Goal: Find specific page/section: Find specific page/section

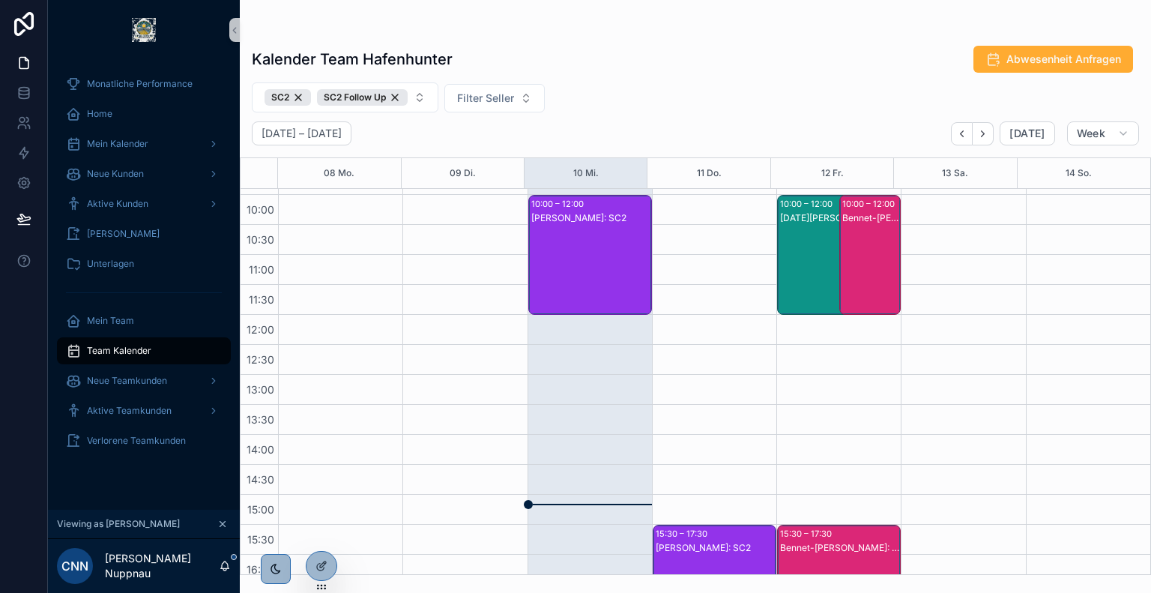
scroll to position [231, 0]
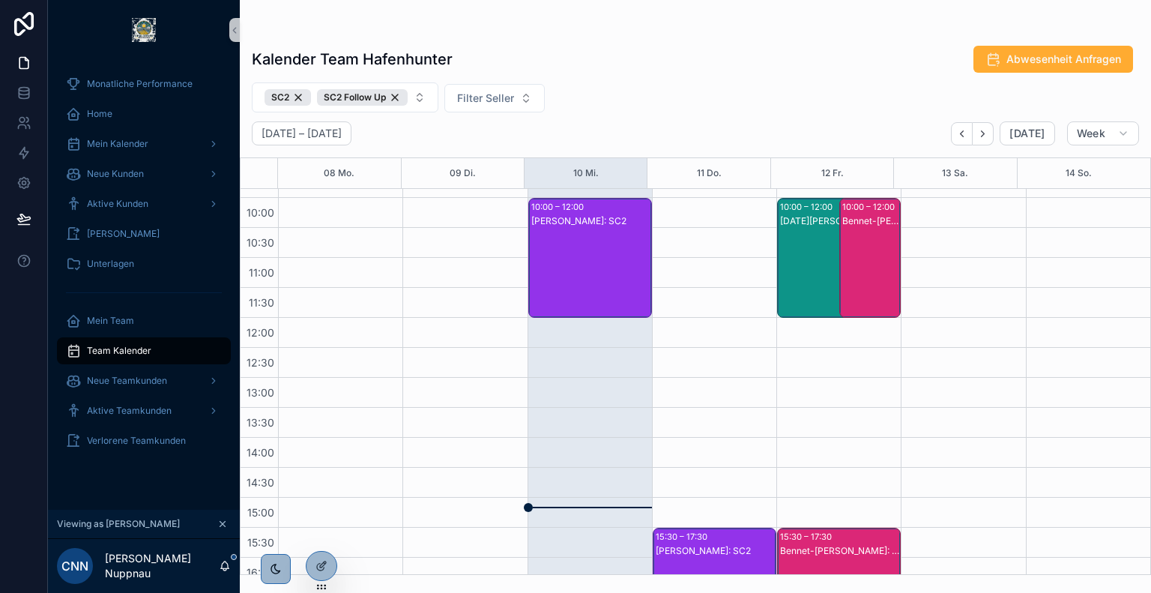
click at [592, 285] on div "[PERSON_NAME]: SC2" at bounding box center [590, 272] width 119 height 117
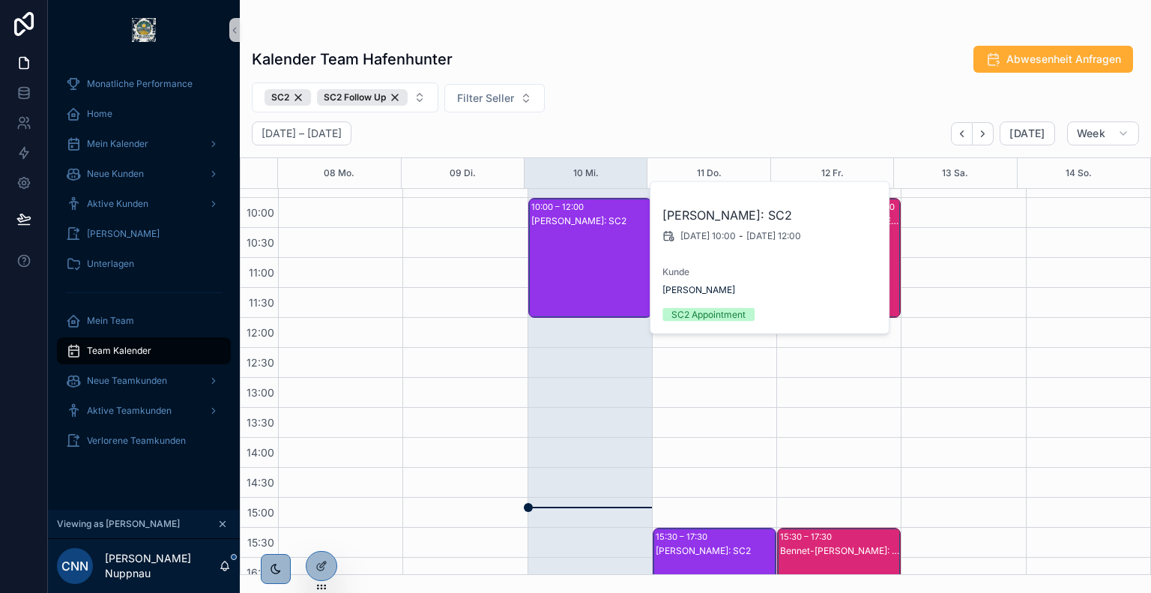
click at [641, 65] on div "Kalender Team Hafenhunter Abwesenheit Anfragen" at bounding box center [695, 59] width 887 height 28
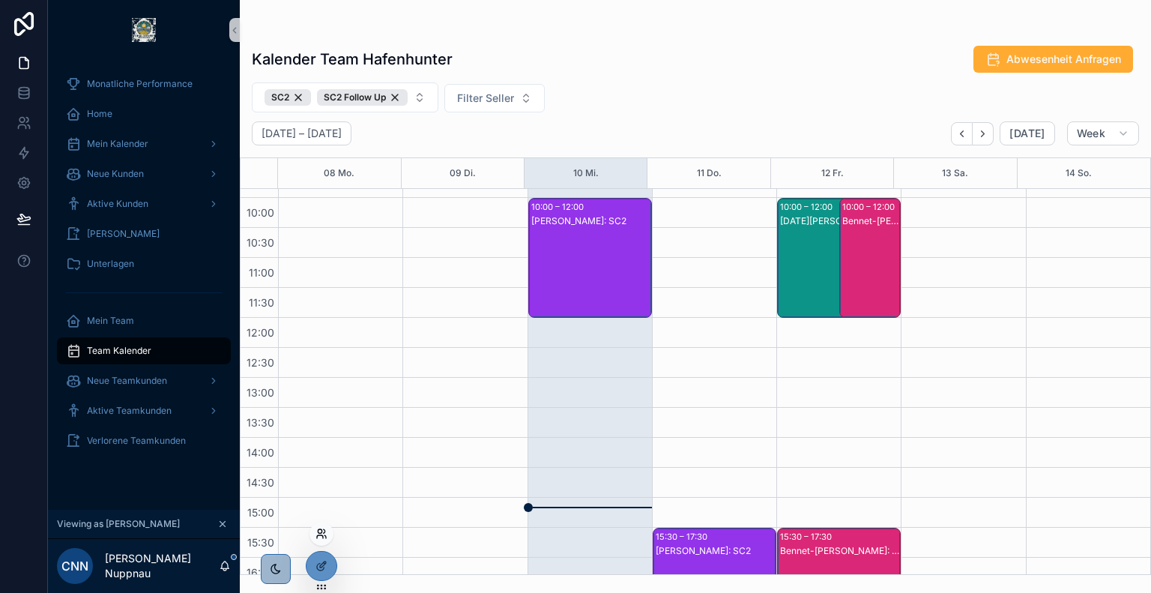
click at [322, 534] on icon at bounding box center [321, 533] width 12 height 12
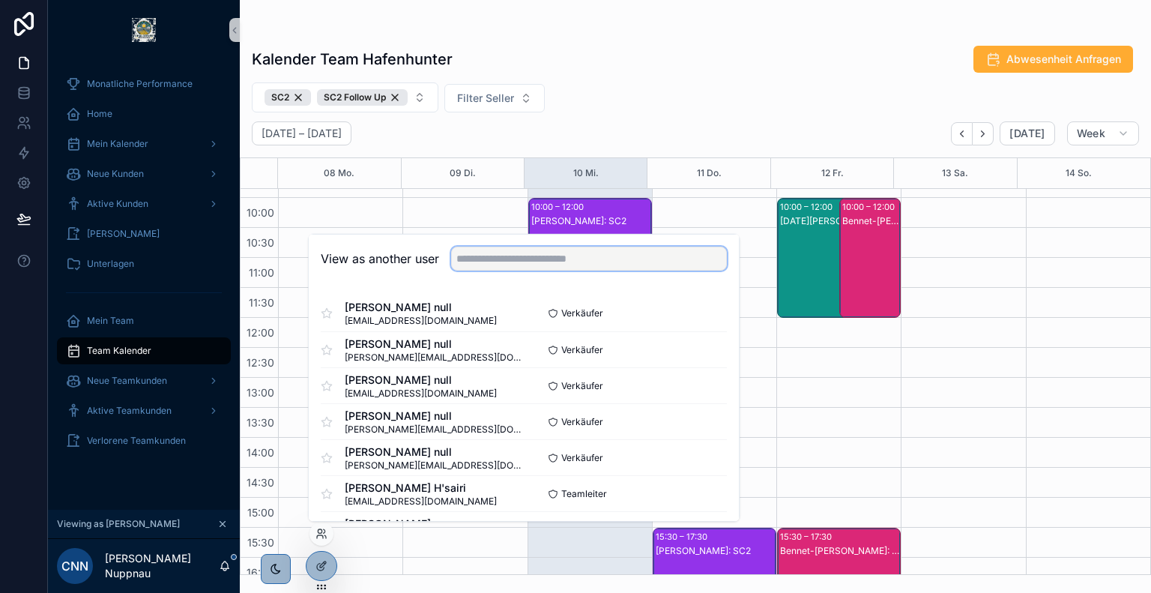
click at [519, 266] on input "text" at bounding box center [589, 258] width 276 height 24
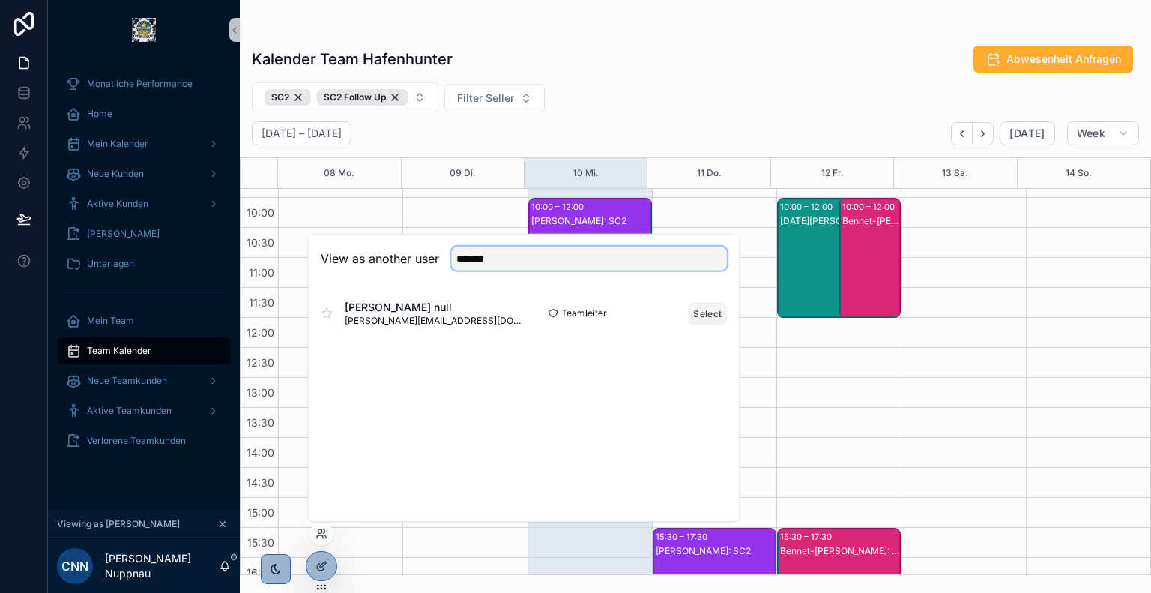
type input "*******"
click at [700, 311] on button "Select" at bounding box center [707, 313] width 39 height 22
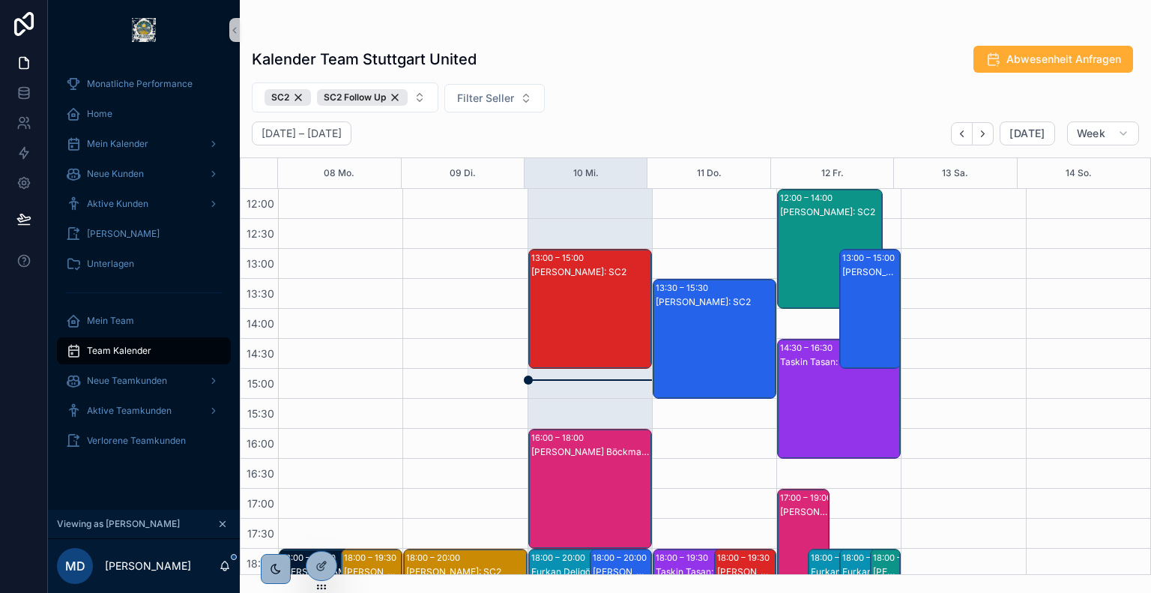
scroll to position [408, 0]
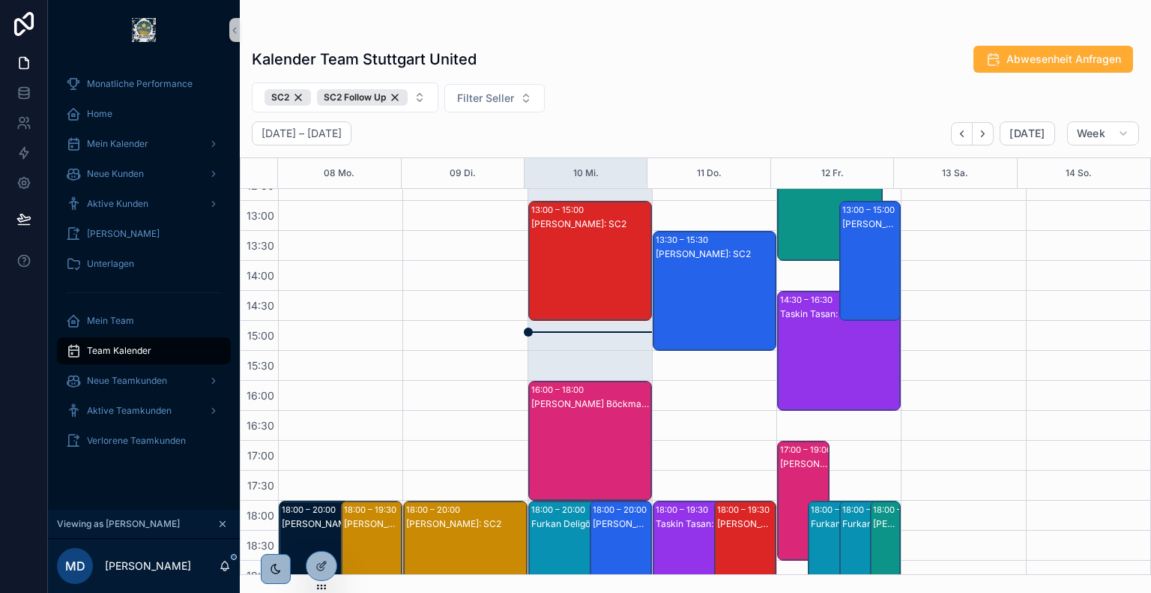
click at [573, 244] on div "[PERSON_NAME]: SC2" at bounding box center [590, 275] width 119 height 117
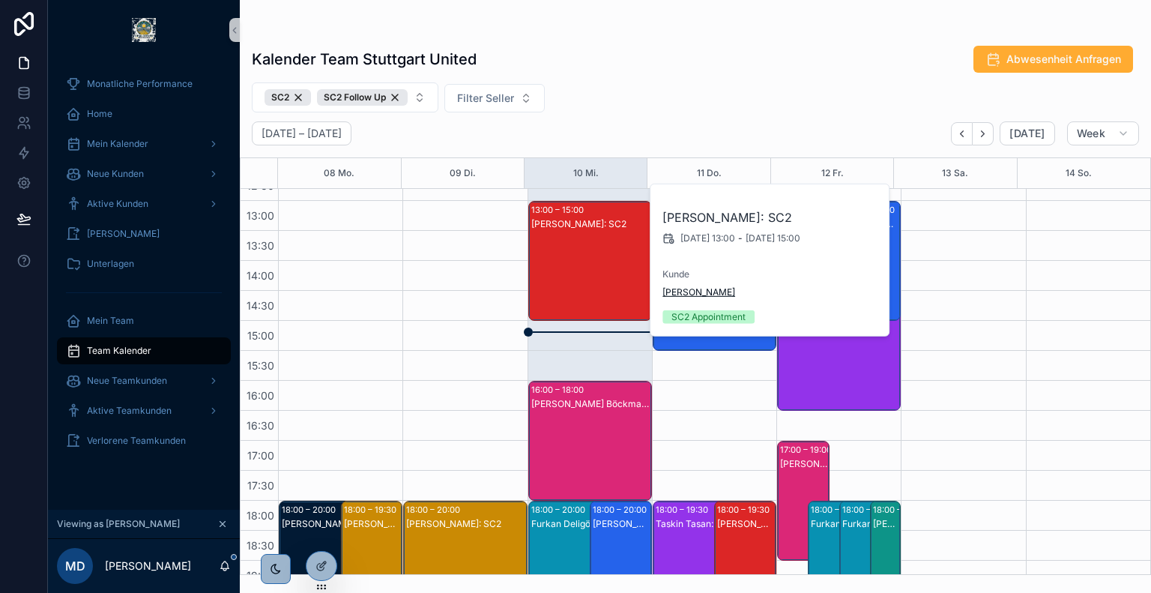
click at [692, 292] on span "[PERSON_NAME]" at bounding box center [698, 292] width 73 height 12
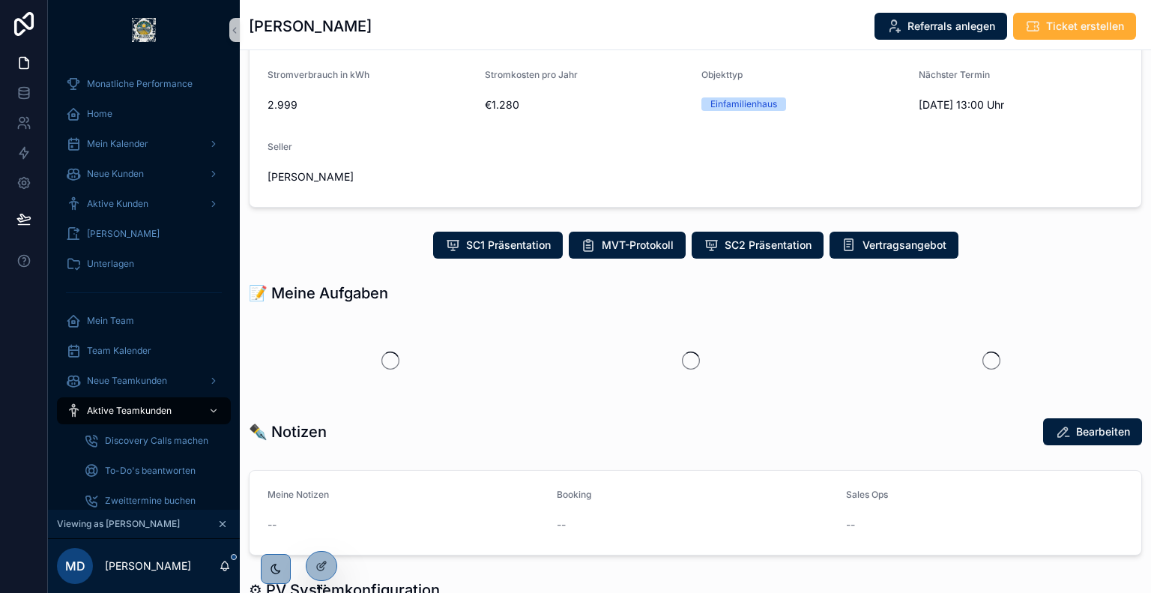
scroll to position [183, 0]
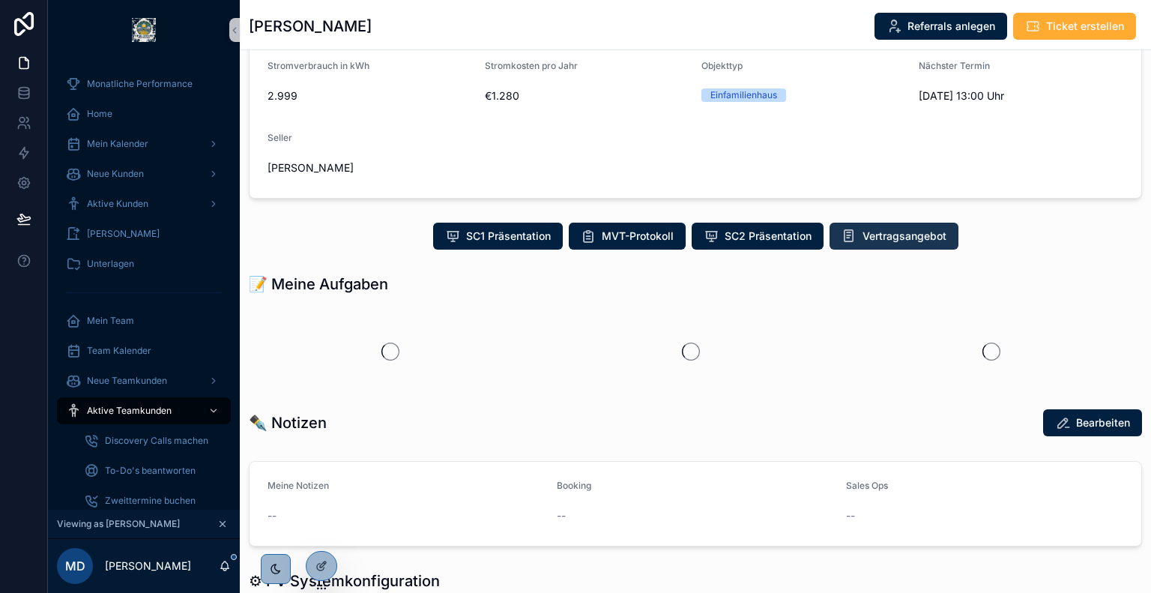
click at [874, 233] on span "Vertragsangebot" at bounding box center [904, 235] width 84 height 15
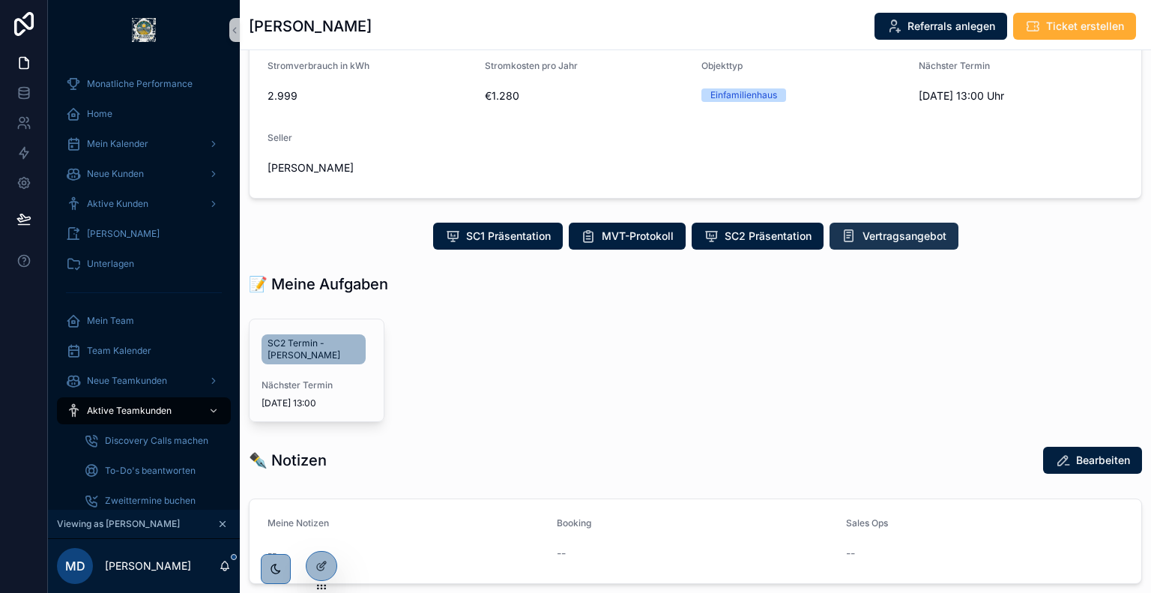
click at [896, 234] on span "Vertragsangebot" at bounding box center [904, 235] width 84 height 15
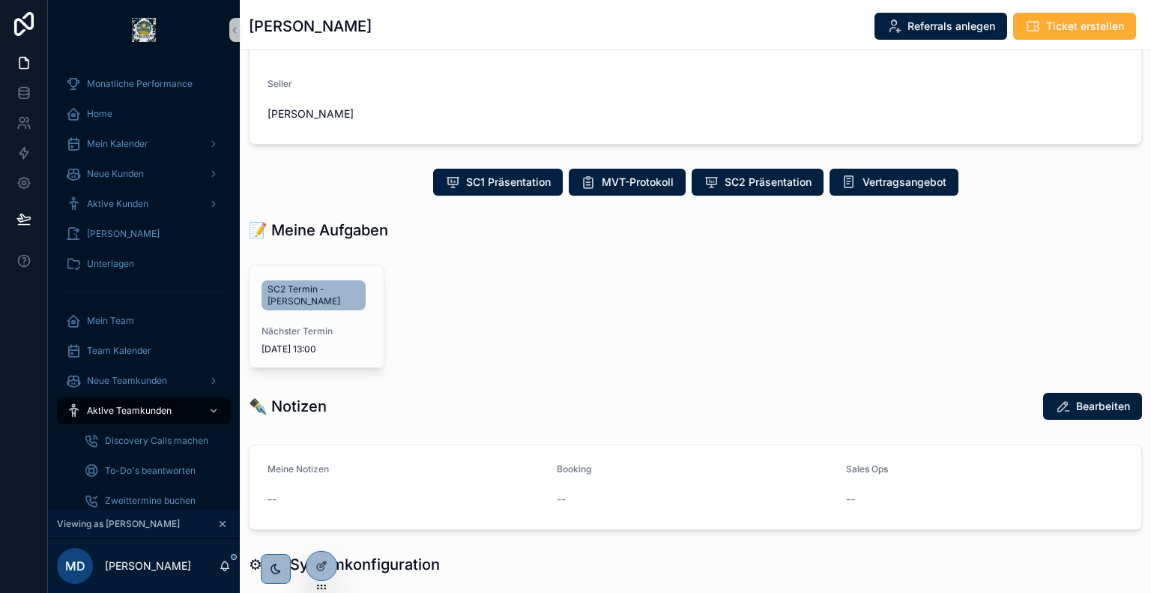
scroll to position [0, 0]
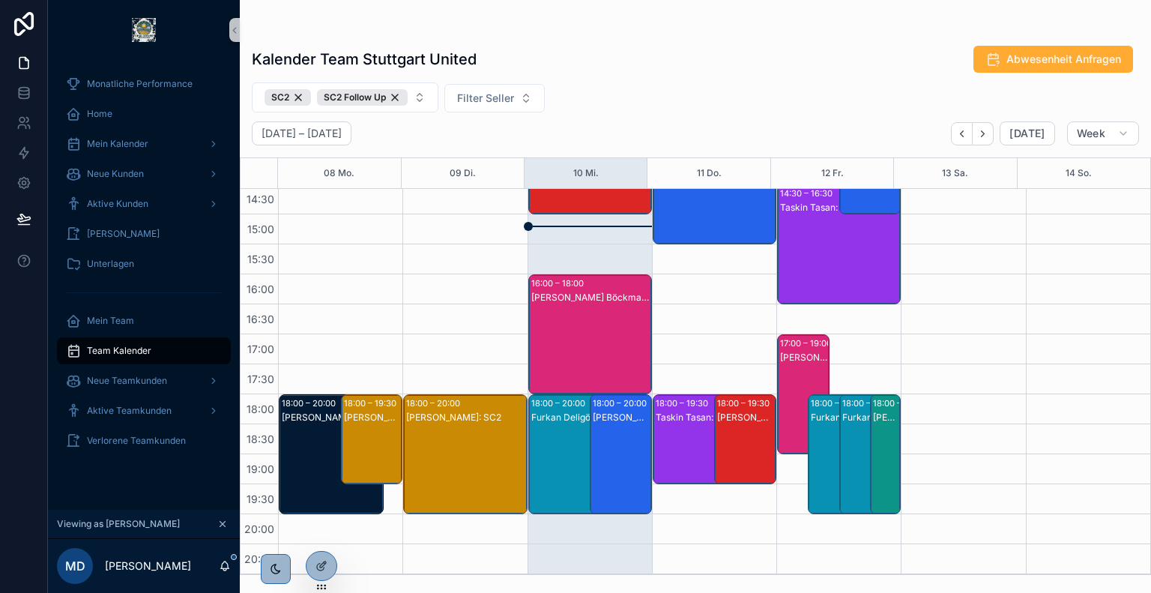
scroll to position [542, 0]
